Goal: Transaction & Acquisition: Purchase product/service

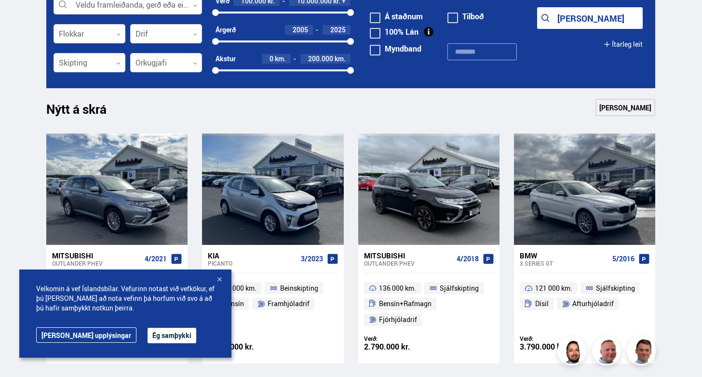
click at [221, 278] on div at bounding box center [220, 280] width 10 height 10
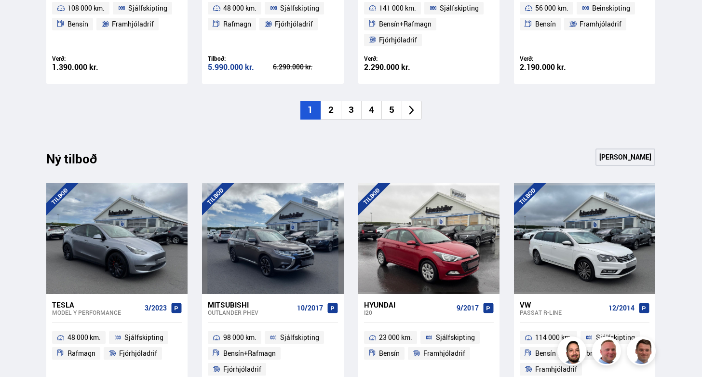
scroll to position [856, 0]
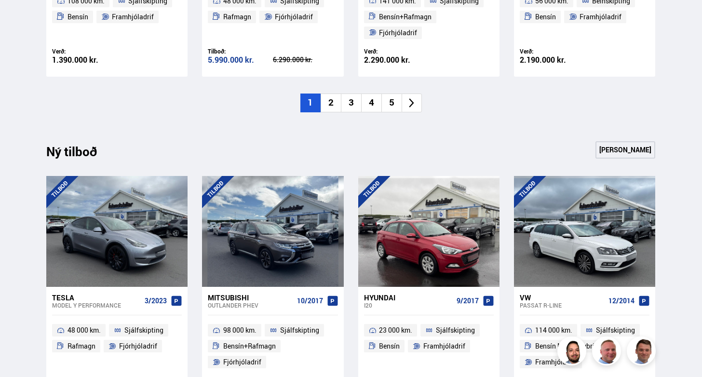
click at [332, 107] on li "2" at bounding box center [331, 103] width 20 height 19
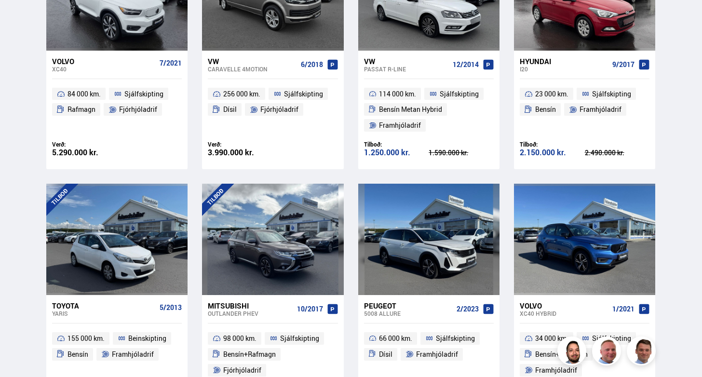
scroll to position [697, 0]
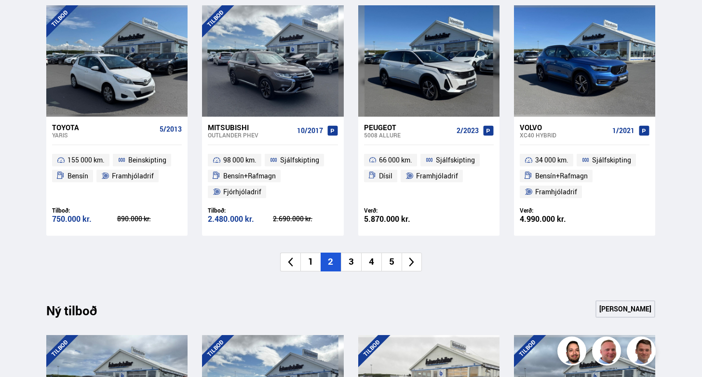
click at [353, 261] on li "3" at bounding box center [351, 262] width 20 height 19
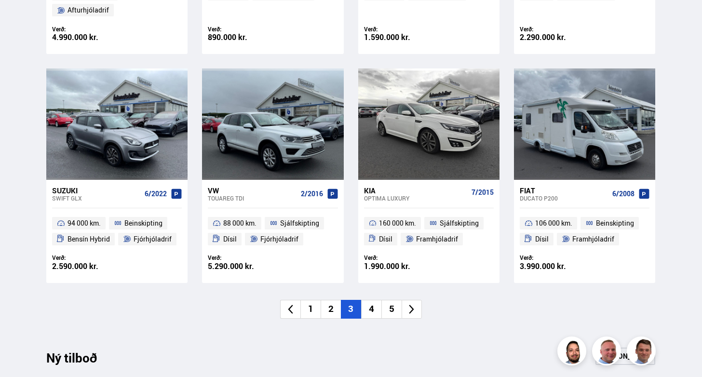
scroll to position [650, 0]
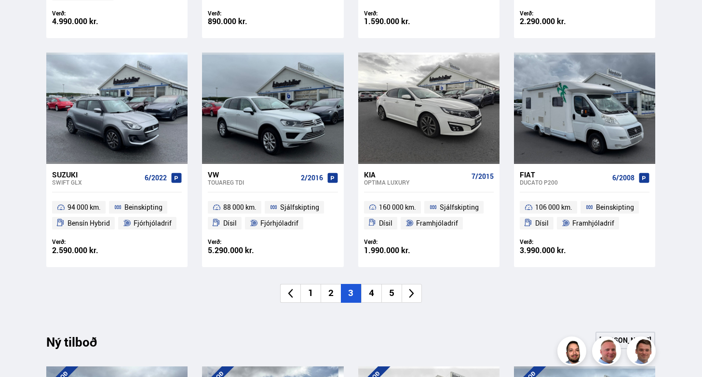
click at [370, 293] on li "4" at bounding box center [371, 293] width 20 height 19
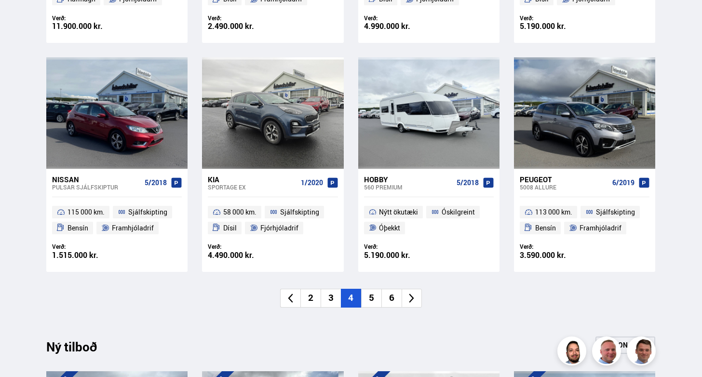
scroll to position [671, 0]
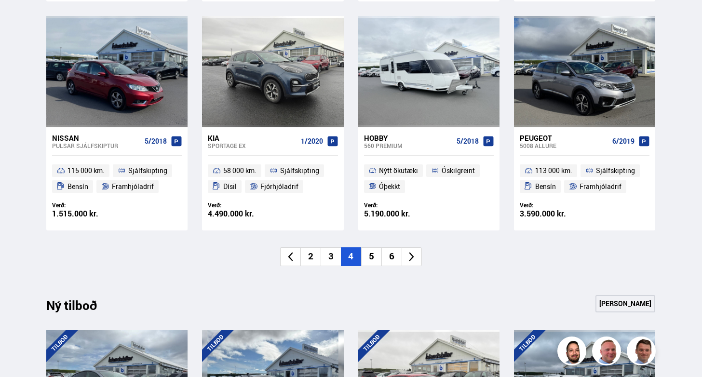
click at [367, 258] on li "5" at bounding box center [371, 256] width 20 height 19
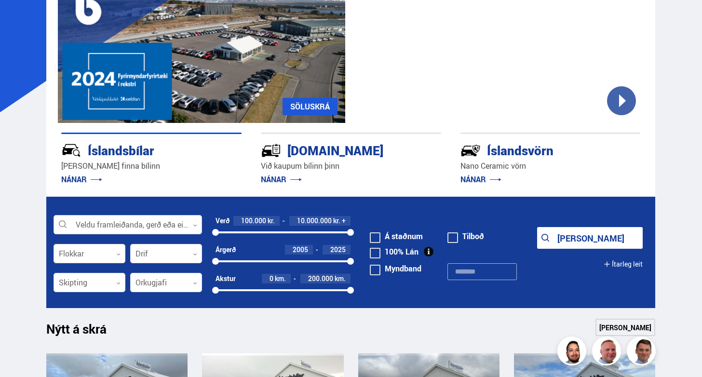
scroll to position [173, 0]
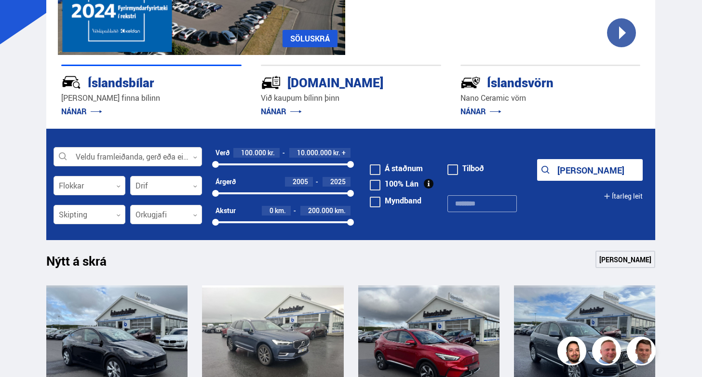
click at [105, 153] on div at bounding box center [128, 157] width 149 height 19
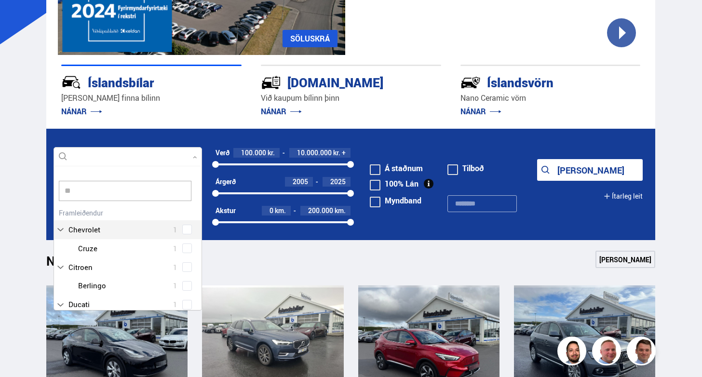
scroll to position [0, 0]
type input "****"
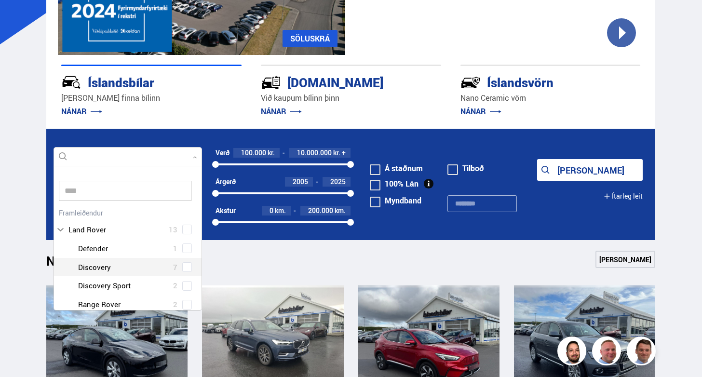
click at [183, 268] on div "Land Rover Defender 1 Land Rover Discovery 7 Land Rover Discovery Sport 2 Land …" at bounding box center [128, 286] width 148 height 94
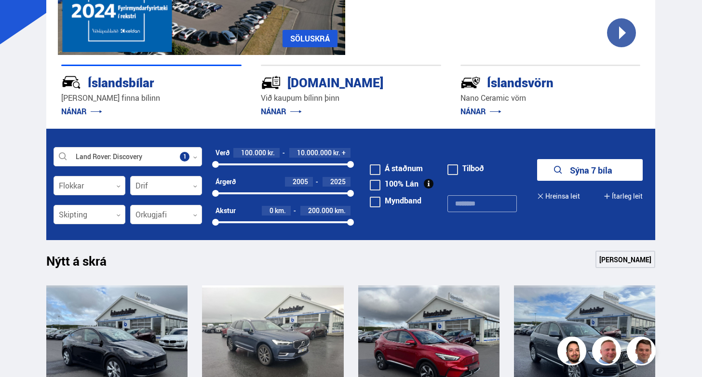
click at [597, 167] on button "Sýna 7 bíla" at bounding box center [590, 170] width 106 height 22
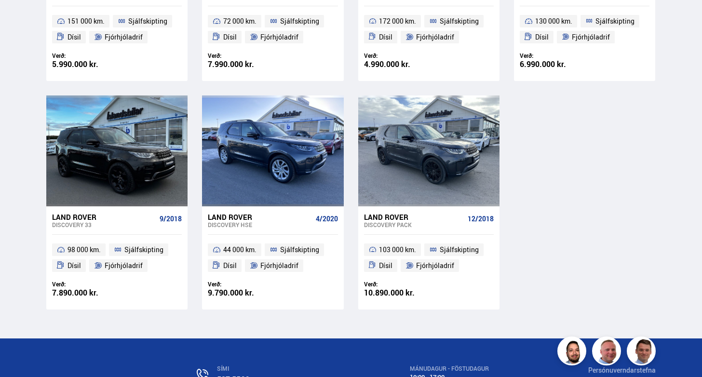
scroll to position [437, 0]
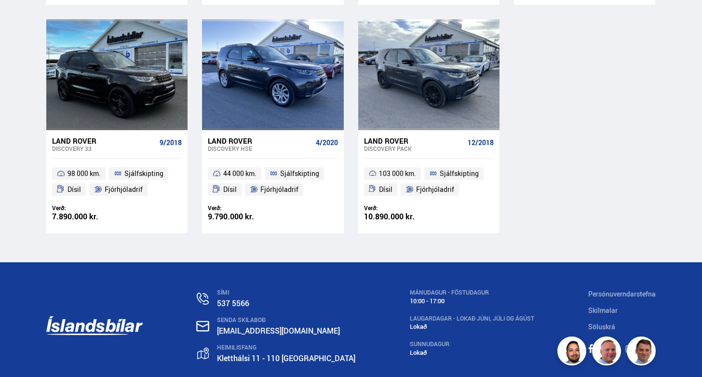
click at [76, 136] on div "Land Rover" at bounding box center [104, 140] width 104 height 9
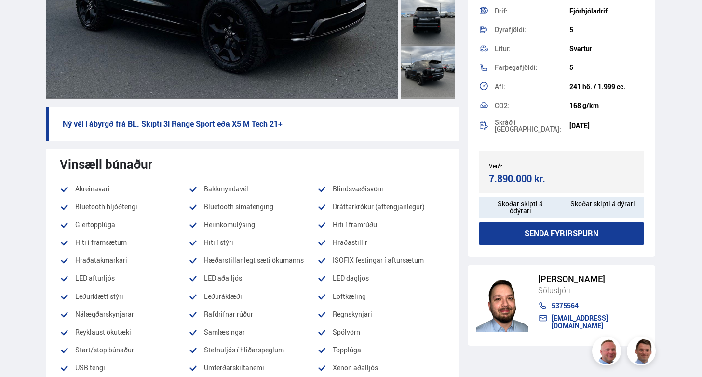
scroll to position [302, 0]
